Goal: Task Accomplishment & Management: Complete application form

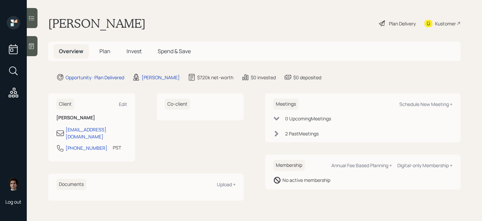
click at [108, 60] on div "Overview Plan Invest Spend & Save" at bounding box center [254, 52] width 412 height 20
click at [104, 47] on h5 "Plan" at bounding box center [105, 51] width 22 height 14
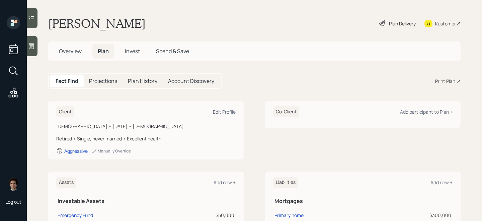
scroll to position [167, 0]
